Goal: Task Accomplishment & Management: Manage account settings

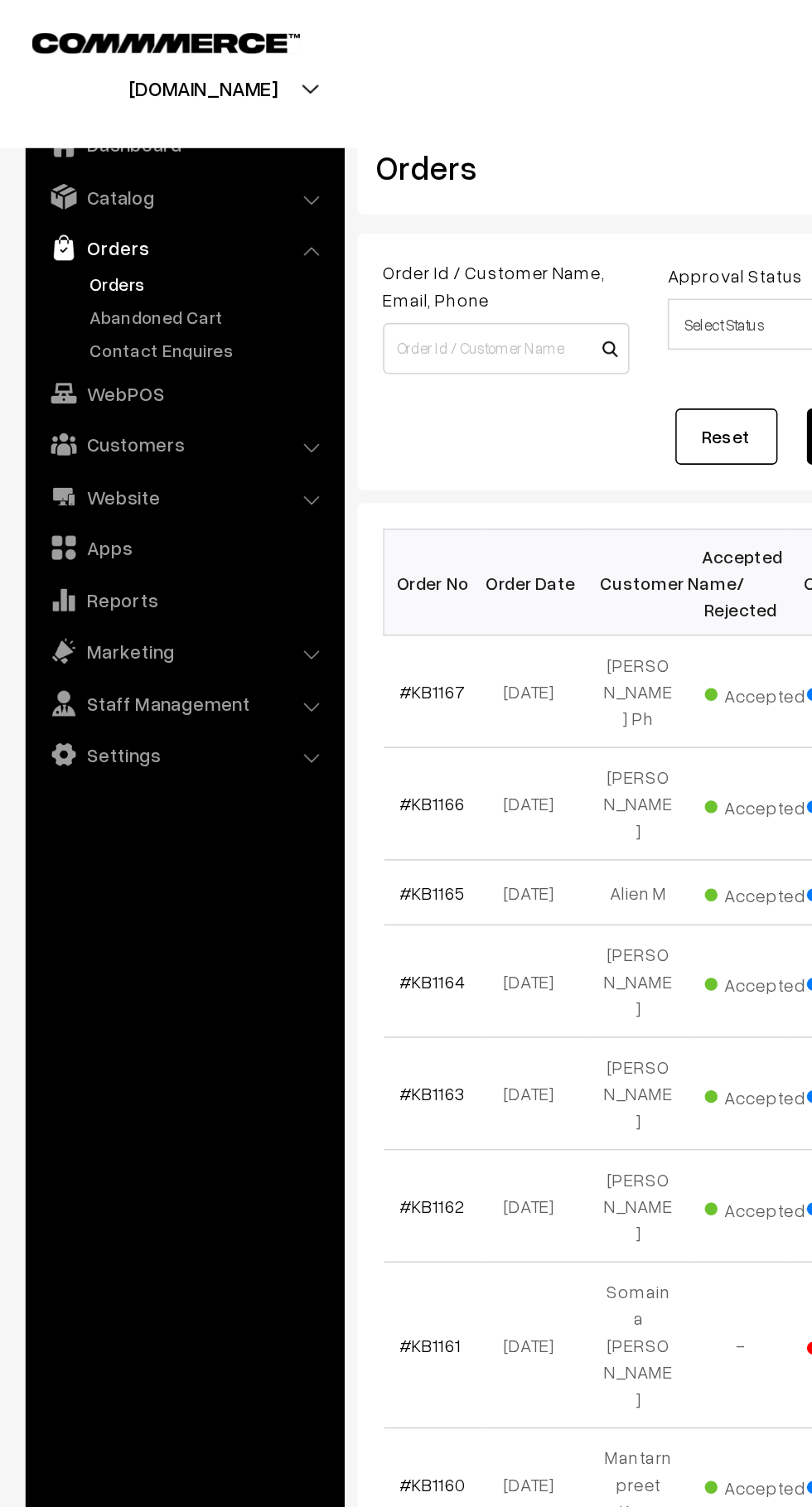
click at [140, 186] on link "Orders" at bounding box center [136, 184] width 164 height 17
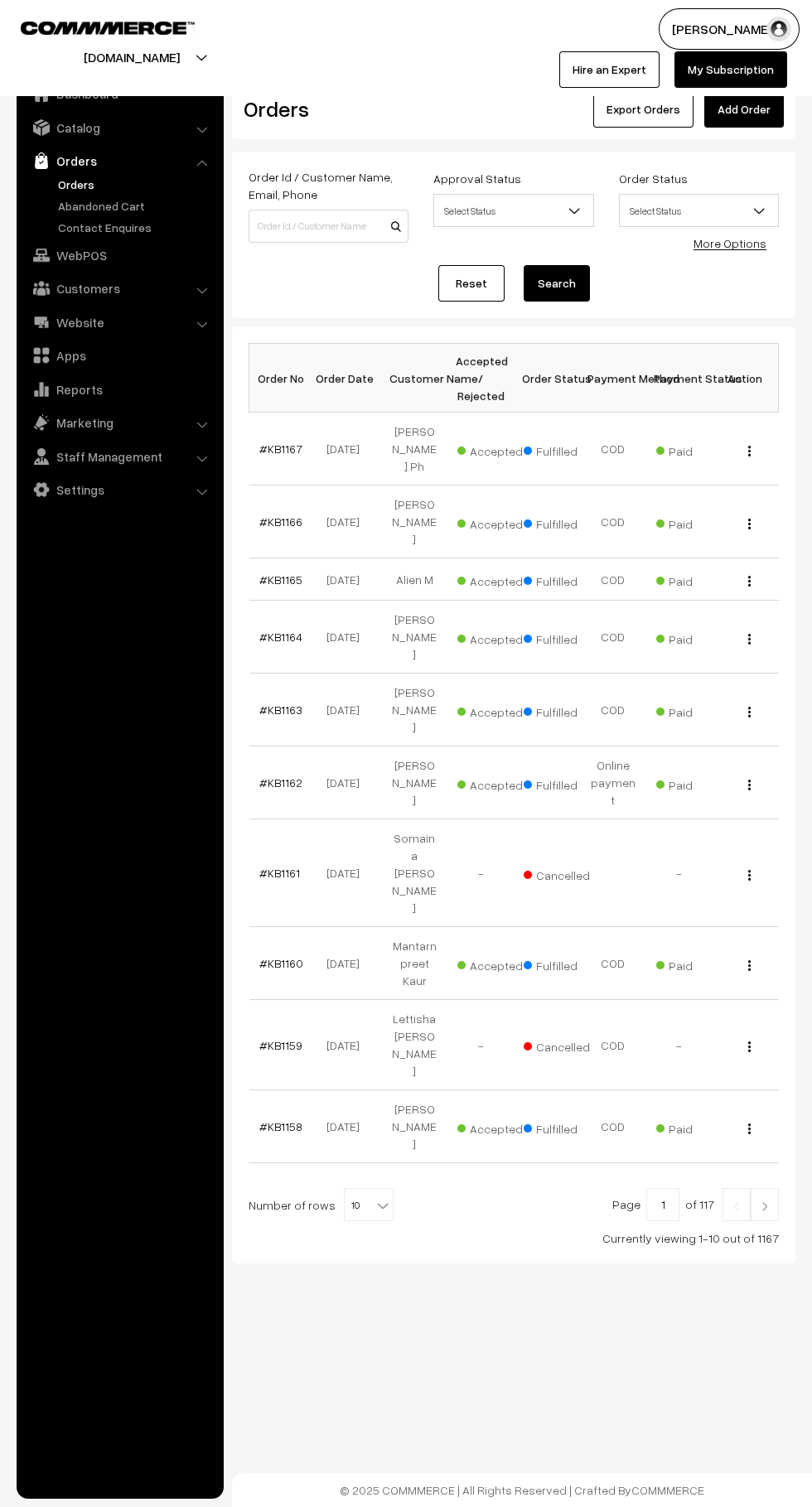
click at [126, 212] on link "Abandoned Cart" at bounding box center [136, 206] width 164 height 17
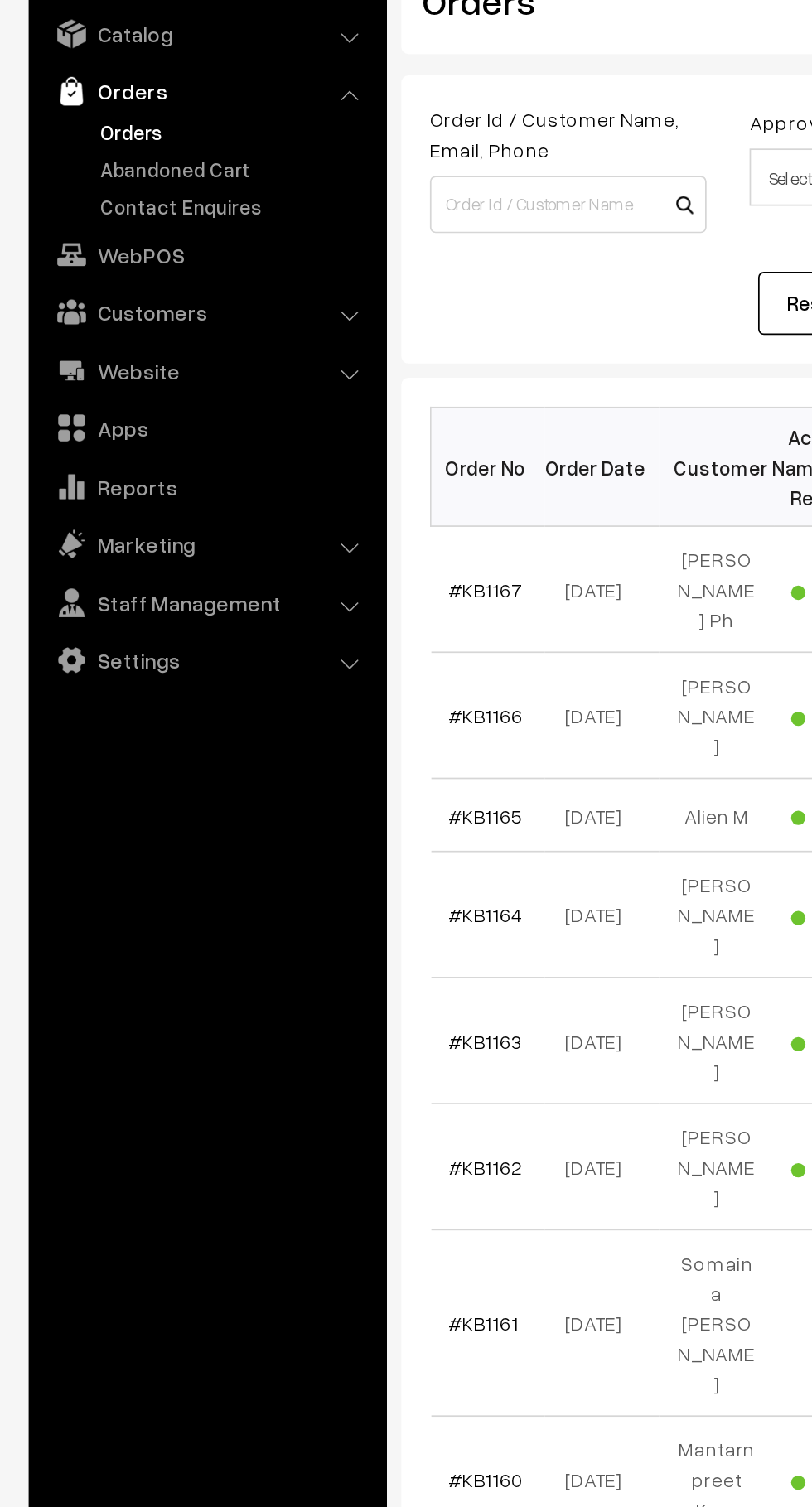
click at [156, 188] on link "Orders" at bounding box center [136, 184] width 164 height 17
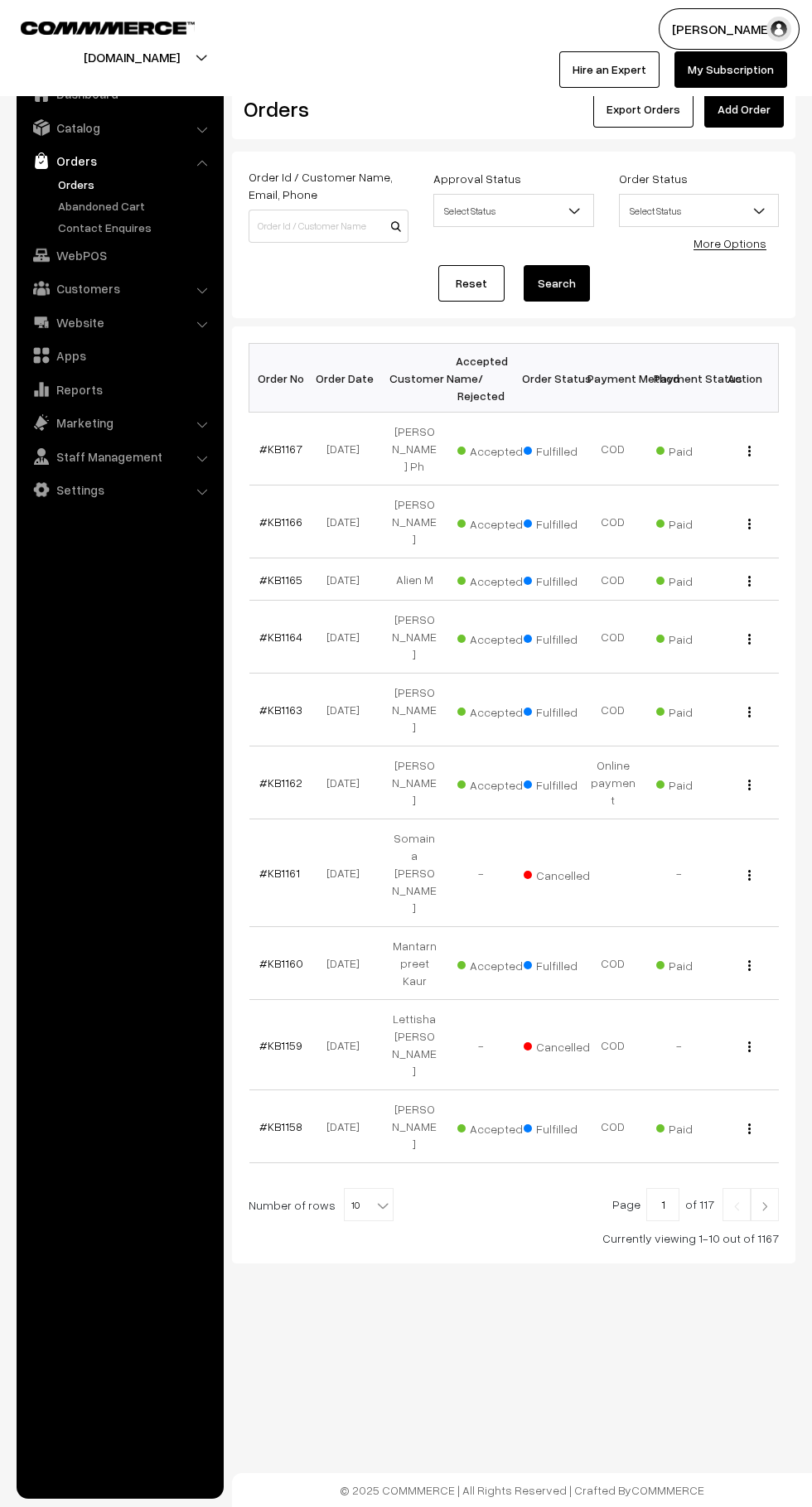
click at [157, 208] on link "Abandoned Cart" at bounding box center [136, 206] width 164 height 17
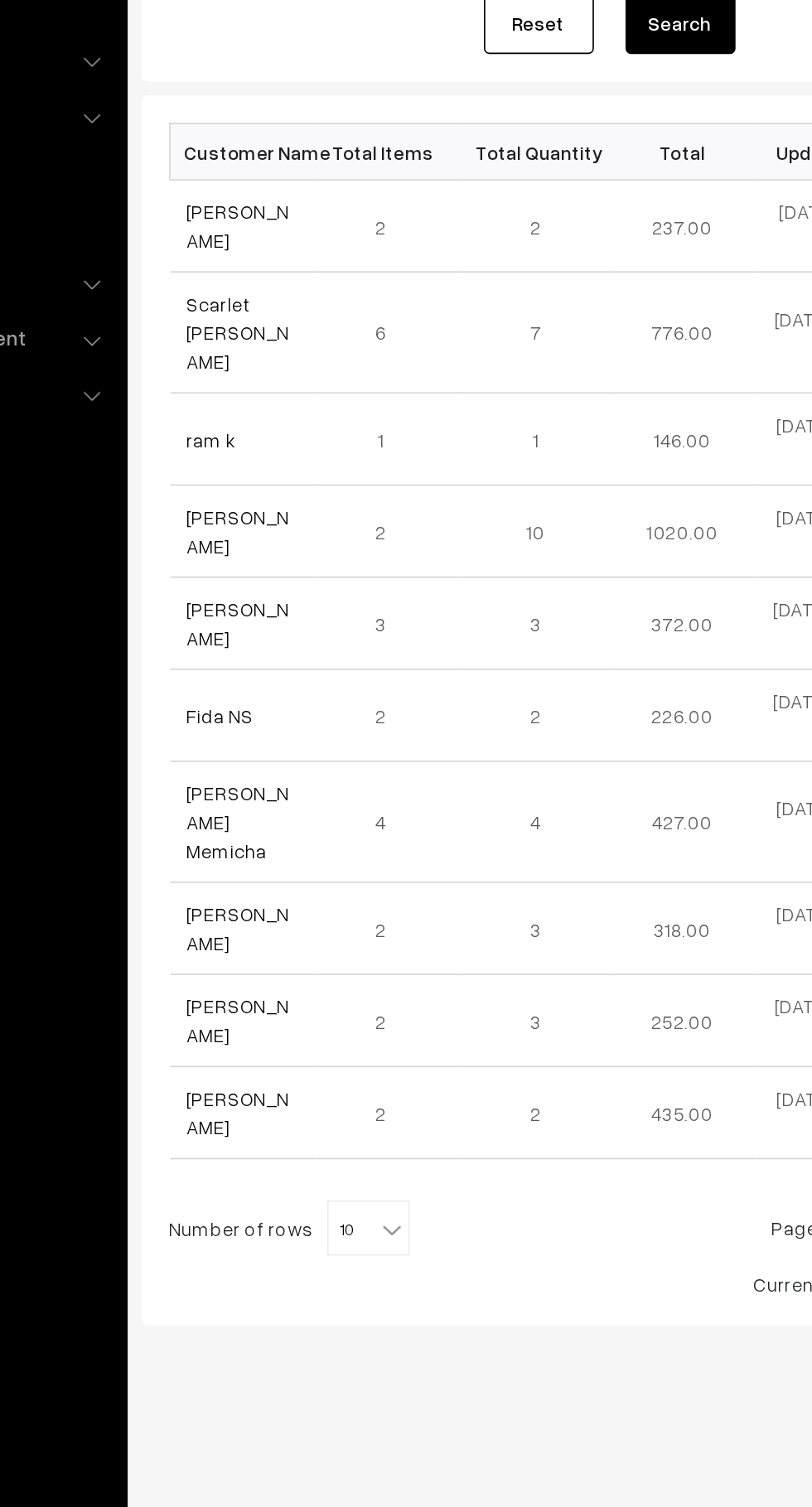
click at [274, 392] on link "[PERSON_NAME]" at bounding box center [290, 389] width 62 height 31
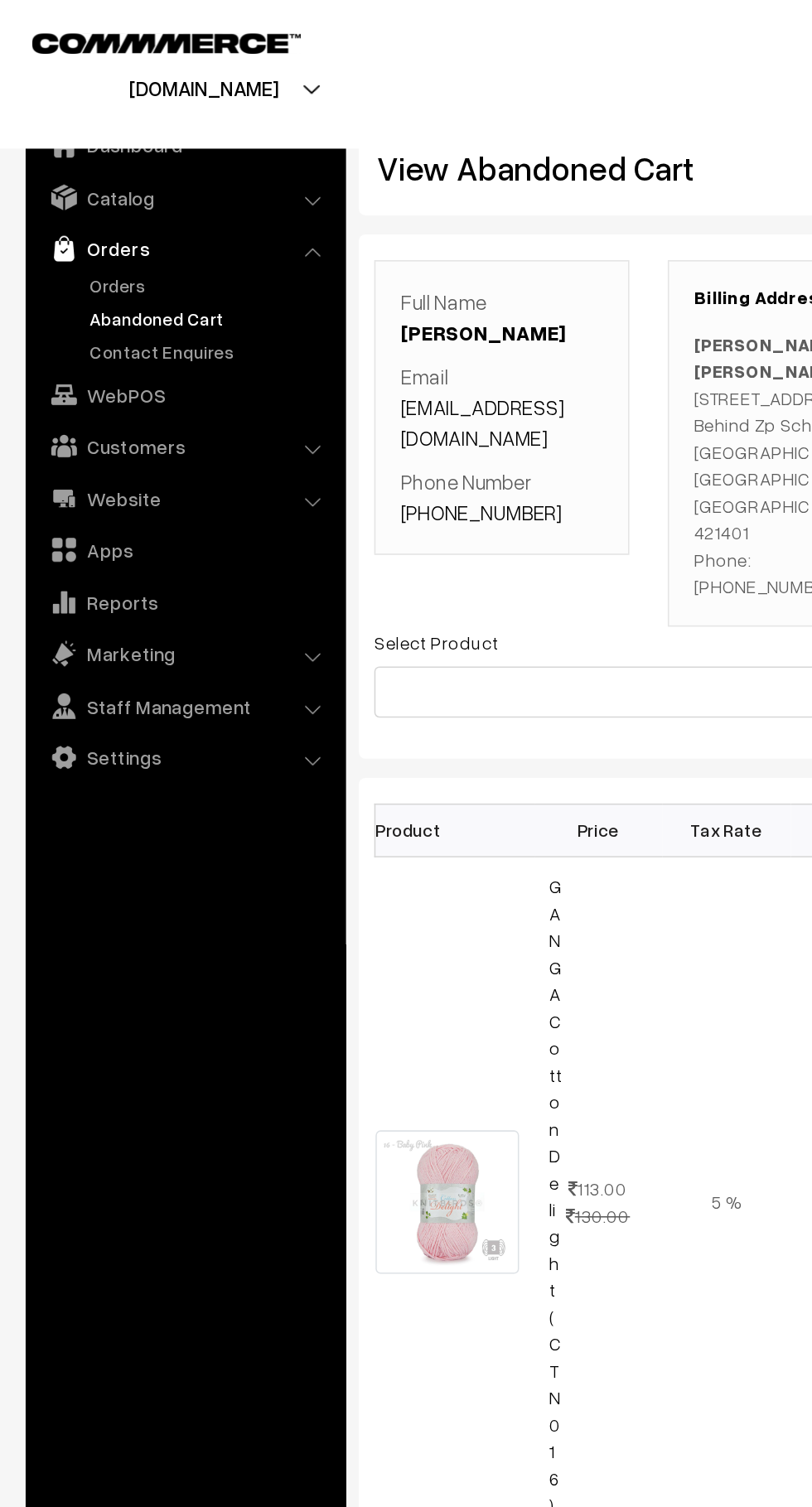
click at [89, 178] on link "Orders" at bounding box center [136, 184] width 164 height 17
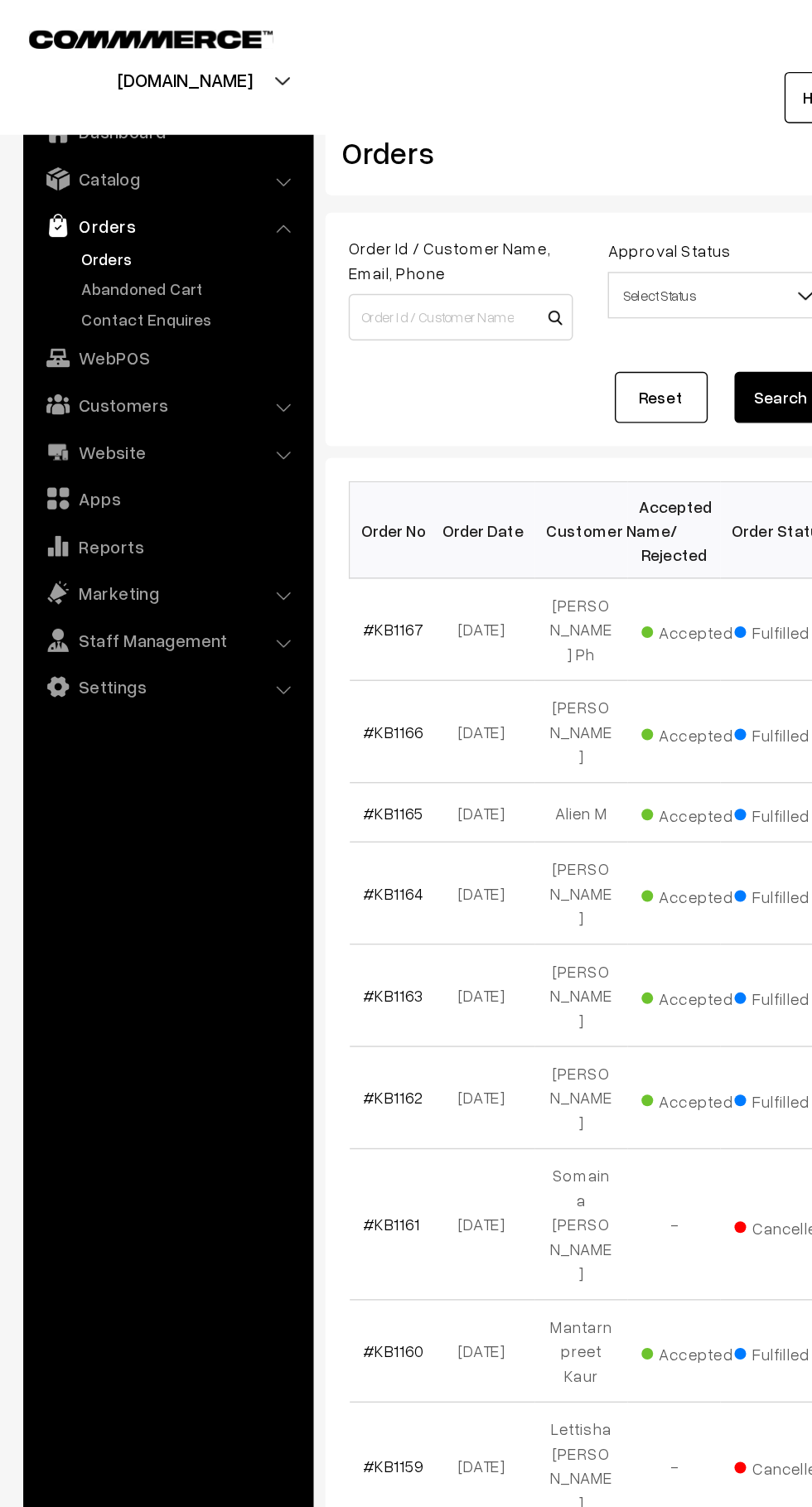
click at [141, 206] on link "Abandoned Cart" at bounding box center [136, 206] width 164 height 17
